Goal: Transaction & Acquisition: Purchase product/service

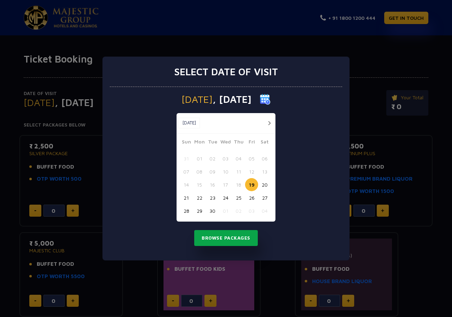
click at [223, 238] on button "Browse Packages" at bounding box center [226, 238] width 64 height 16
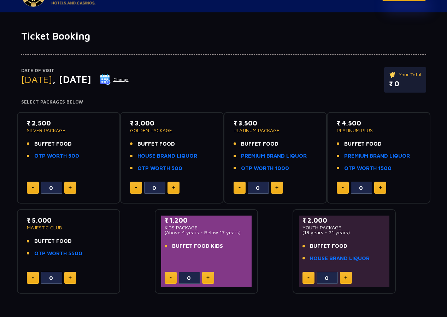
scroll to position [35, 0]
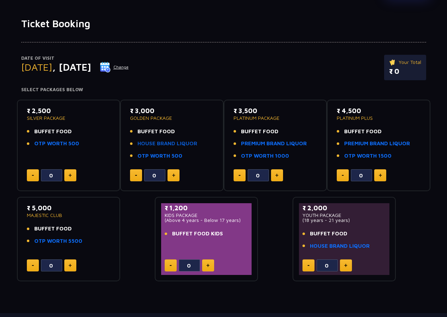
click at [148, 142] on link "HOUSE BRAND LIQUOR" at bounding box center [168, 144] width 60 height 8
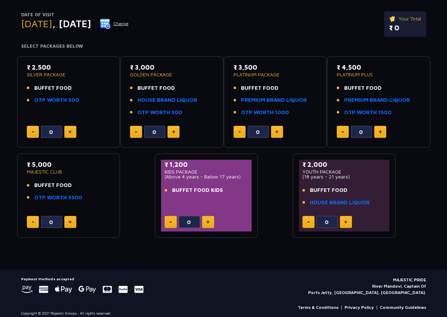
scroll to position [85, 0]
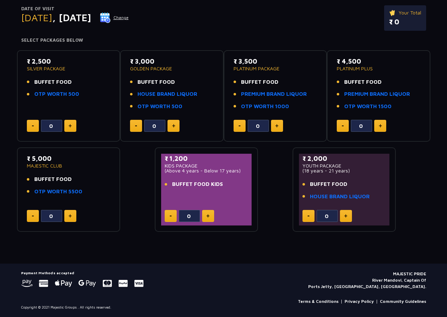
click at [349, 213] on button at bounding box center [346, 216] width 12 height 12
type input "1"
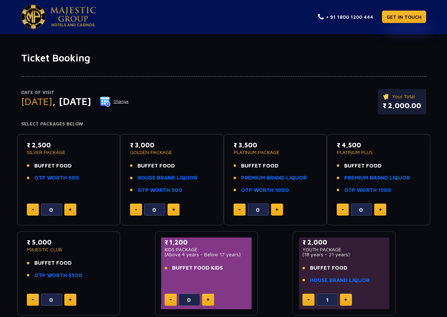
scroll to position [0, 0]
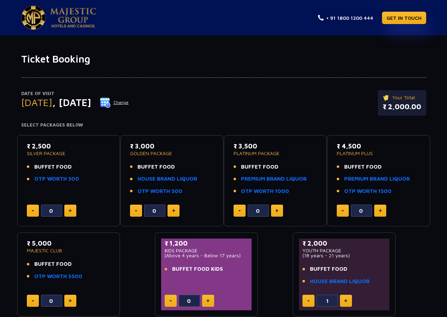
click at [69, 211] on img at bounding box center [70, 211] width 3 height 4
type input "2"
click at [176, 212] on button at bounding box center [174, 211] width 12 height 12
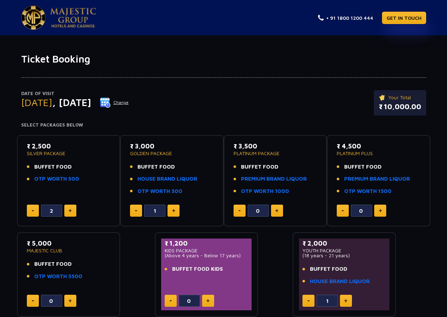
type input "2"
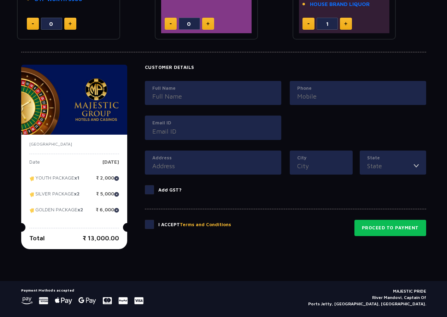
scroll to position [283, 0]
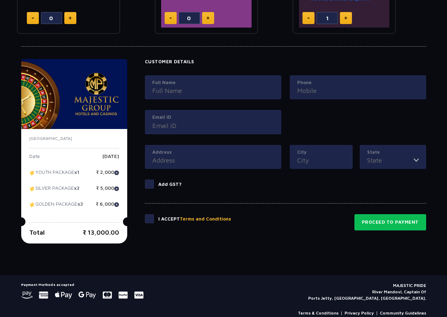
click at [148, 186] on span at bounding box center [149, 184] width 9 height 9
click at [0, 0] on input "Add GST?" at bounding box center [0, 0] width 0 height 0
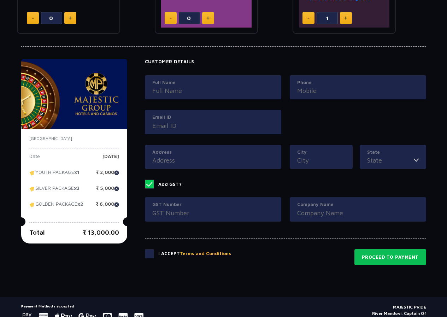
click at [150, 185] on span at bounding box center [149, 184] width 9 height 9
click at [0, 0] on input "Add GST?" at bounding box center [0, 0] width 0 height 0
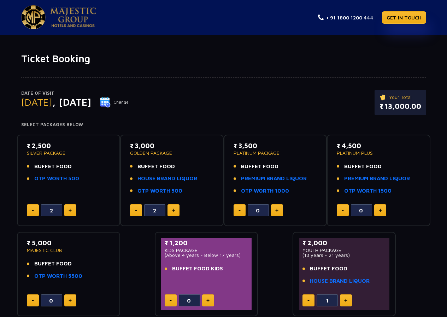
scroll to position [0, 0]
